Goal: Information Seeking & Learning: Learn about a topic

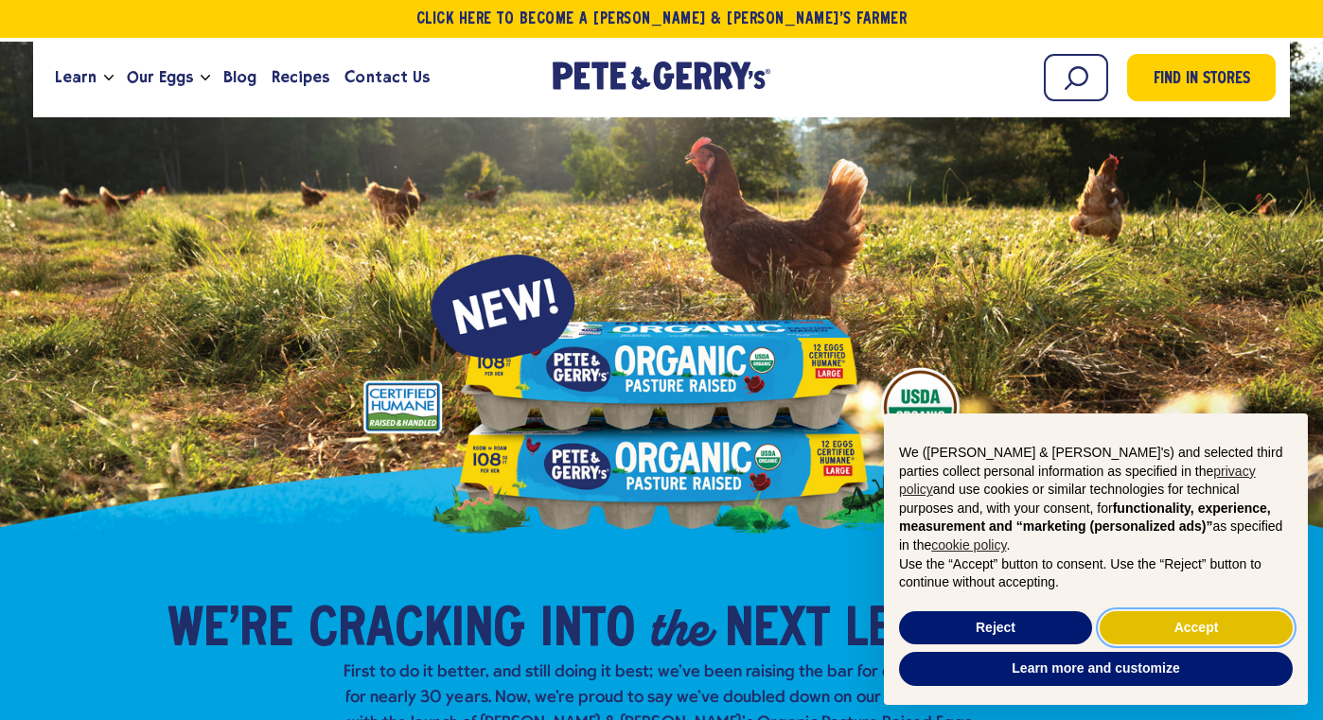
click at [1140, 615] on button "Accept" at bounding box center [1196, 628] width 193 height 34
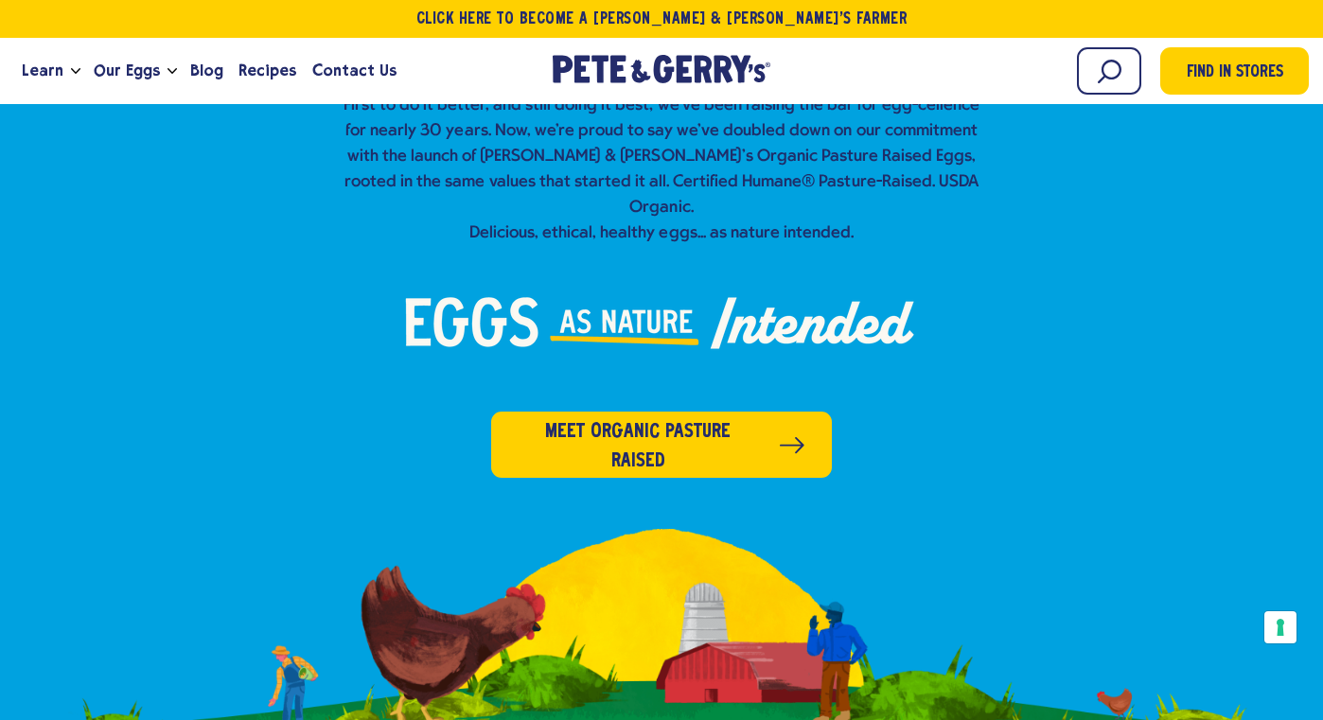
scroll to position [586, 0]
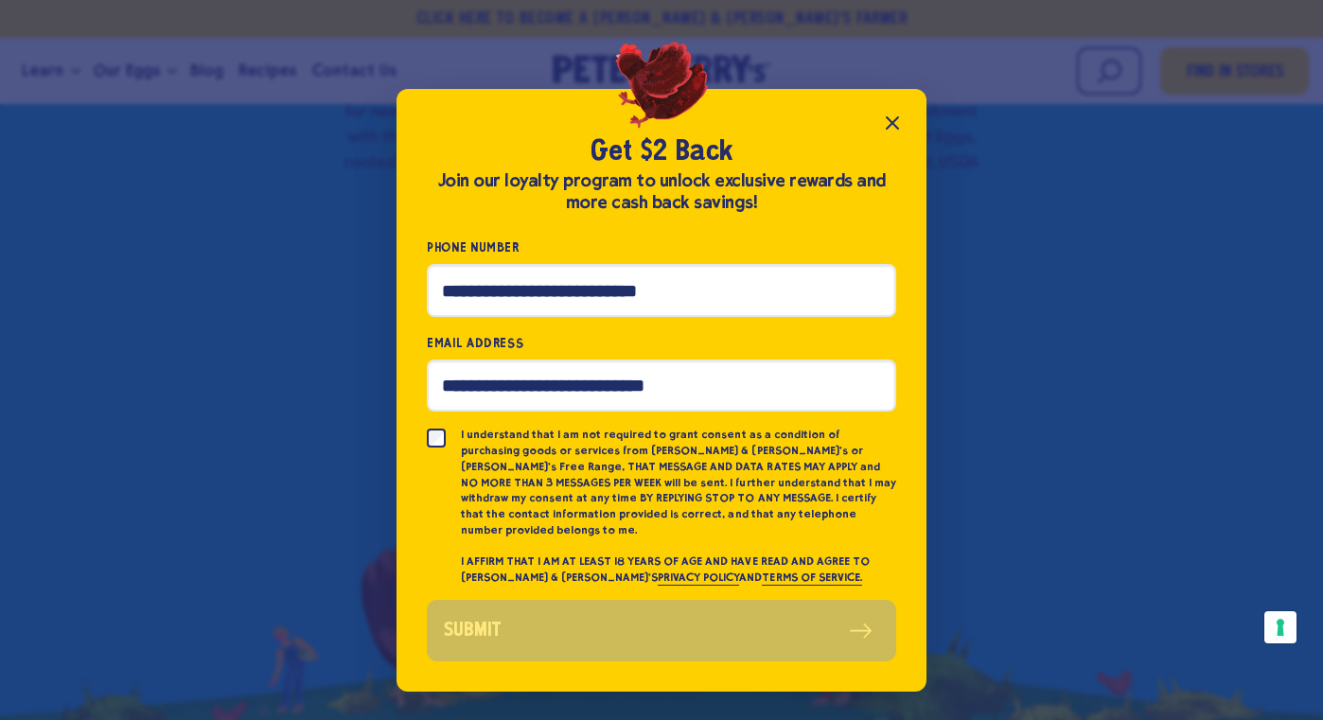
click at [897, 118] on icon "Close popup" at bounding box center [892, 123] width 23 height 23
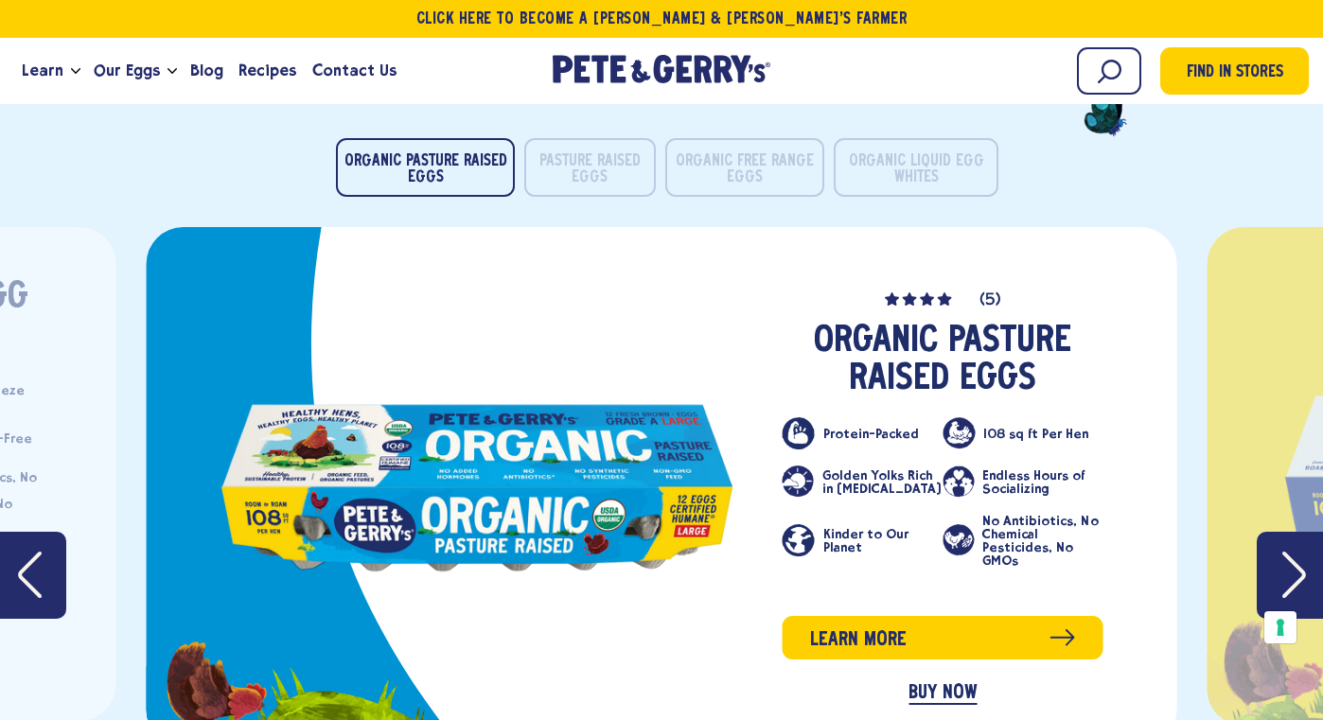
scroll to position [3815, 0]
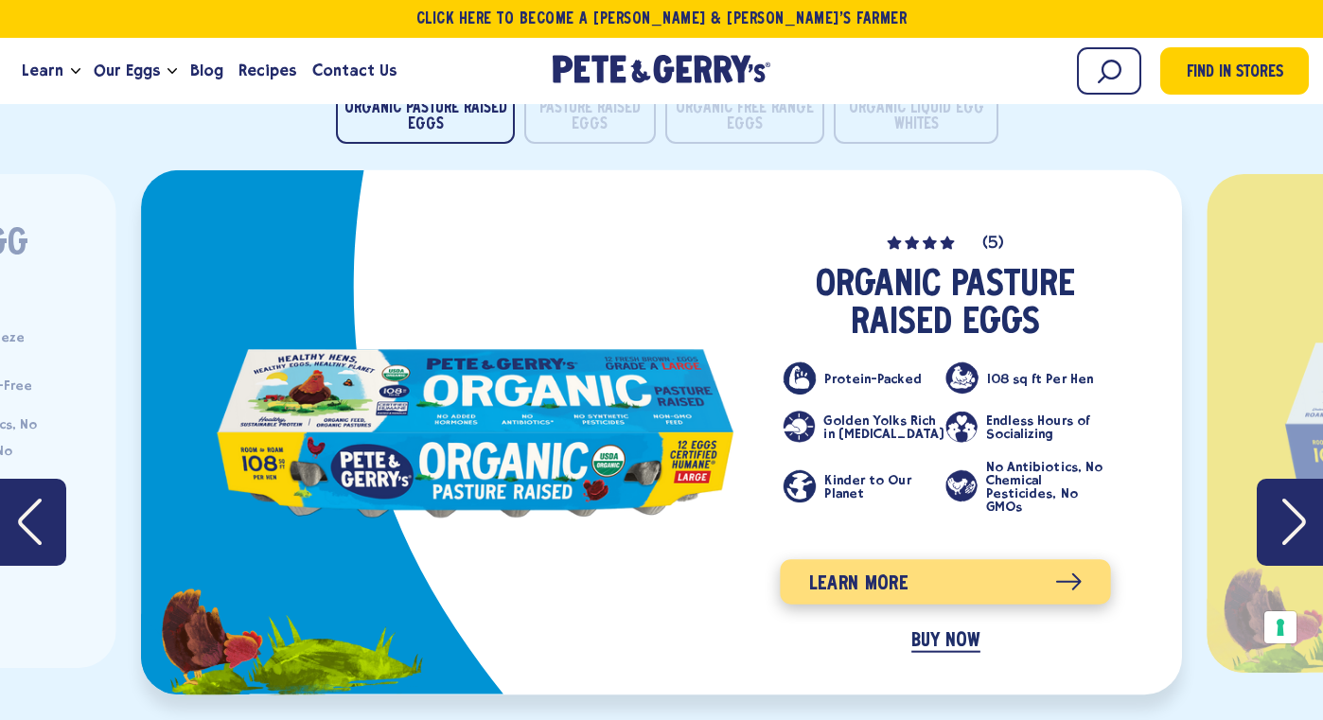
click at [823, 569] on span "Learn more" at bounding box center [858, 584] width 99 height 30
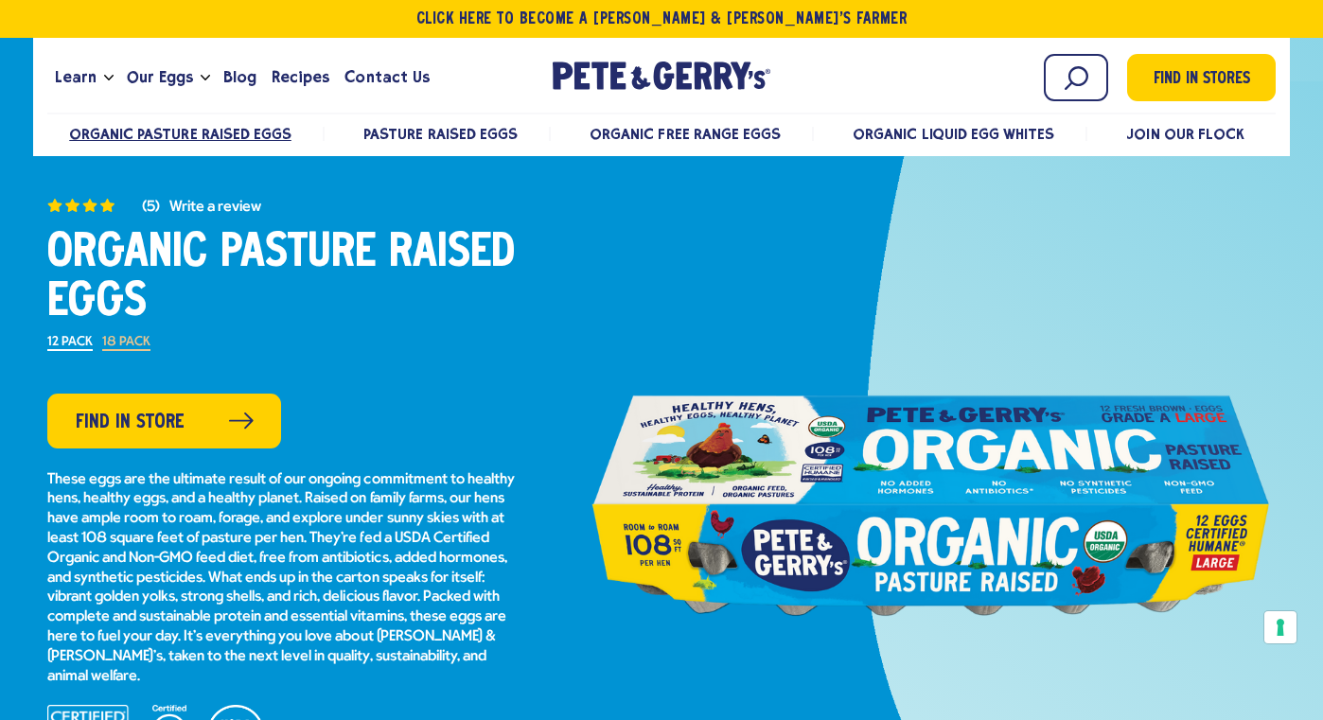
scroll to position [80, 0]
